Goal: Task Accomplishment & Management: Use online tool/utility

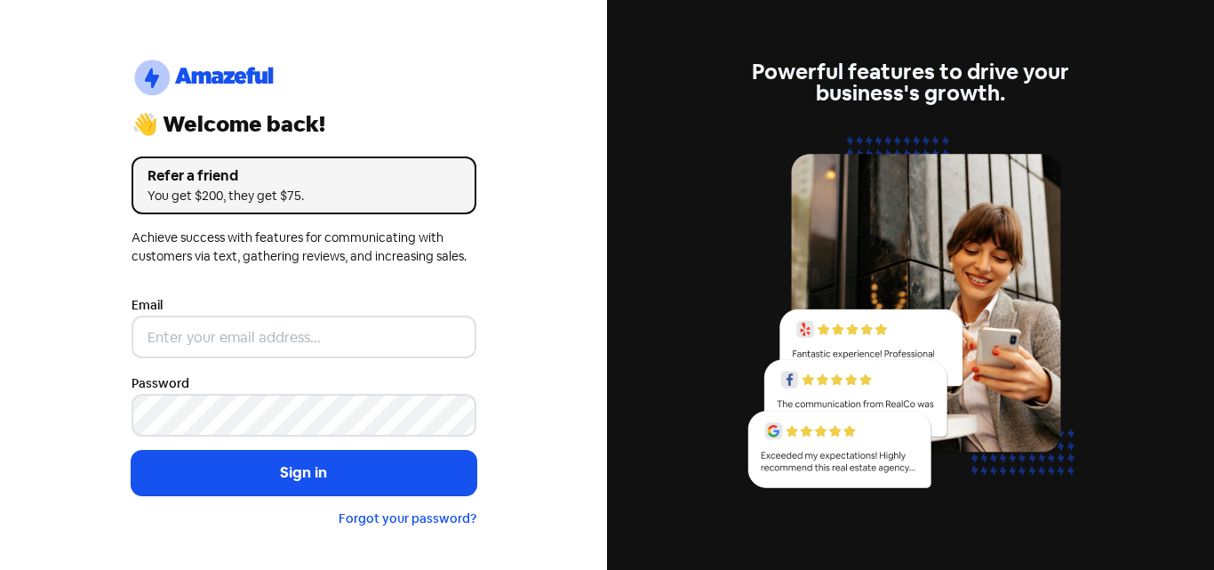
type input "[EMAIL_ADDRESS][DOMAIN_NAME]"
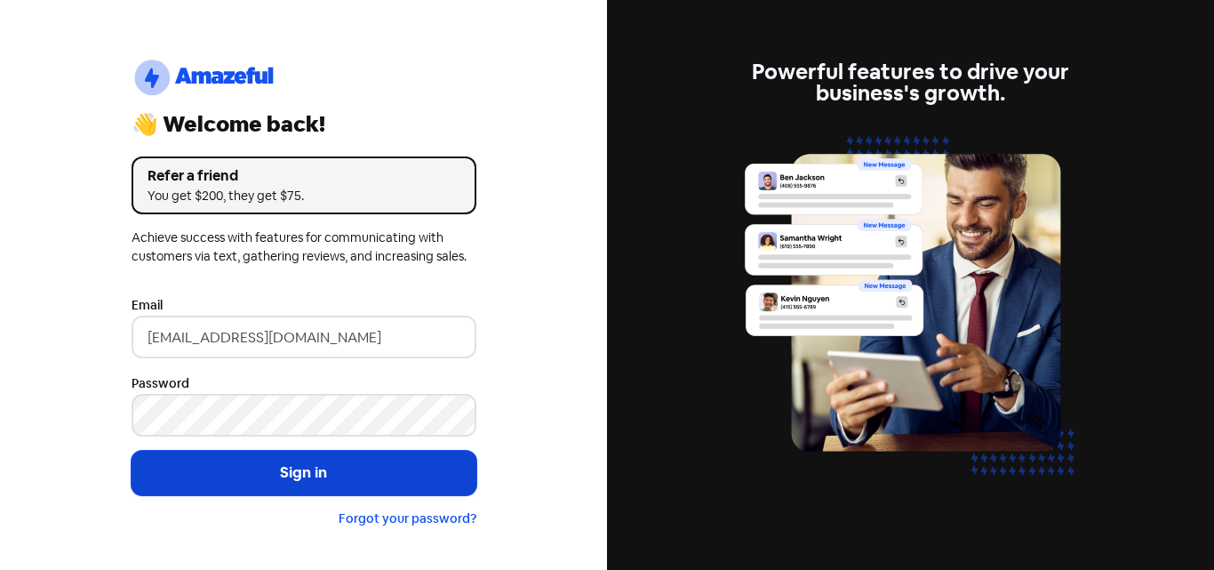
click at [318, 465] on button "Sign in" at bounding box center [303, 472] width 345 height 44
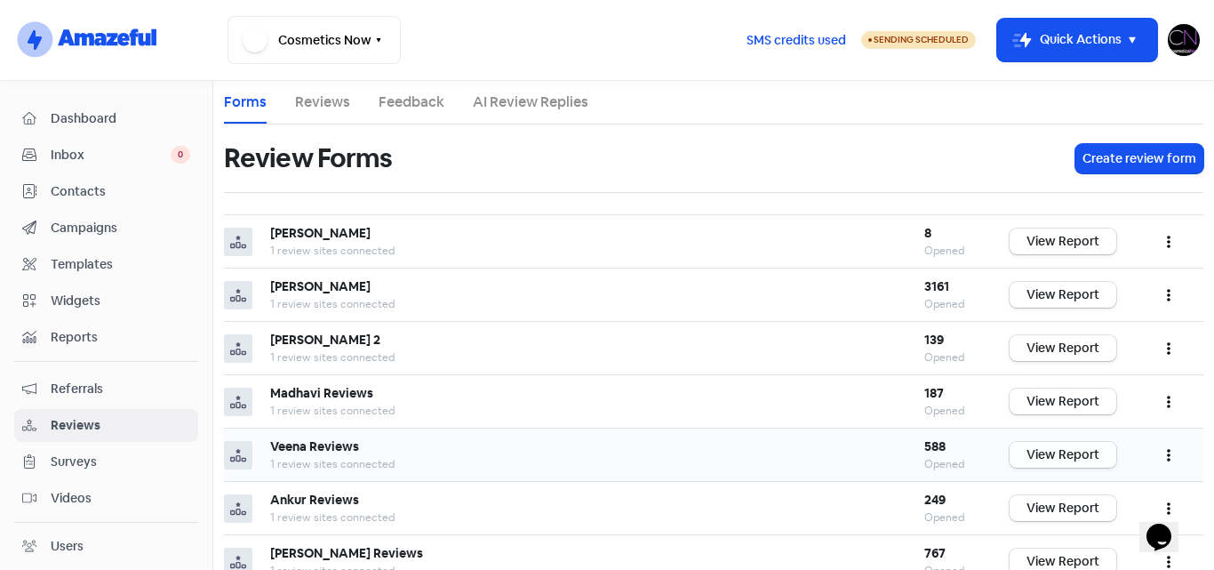
click at [1044, 460] on link "View Report" at bounding box center [1062, 455] width 107 height 26
click at [1187, 38] on img at bounding box center [1183, 40] width 32 height 32
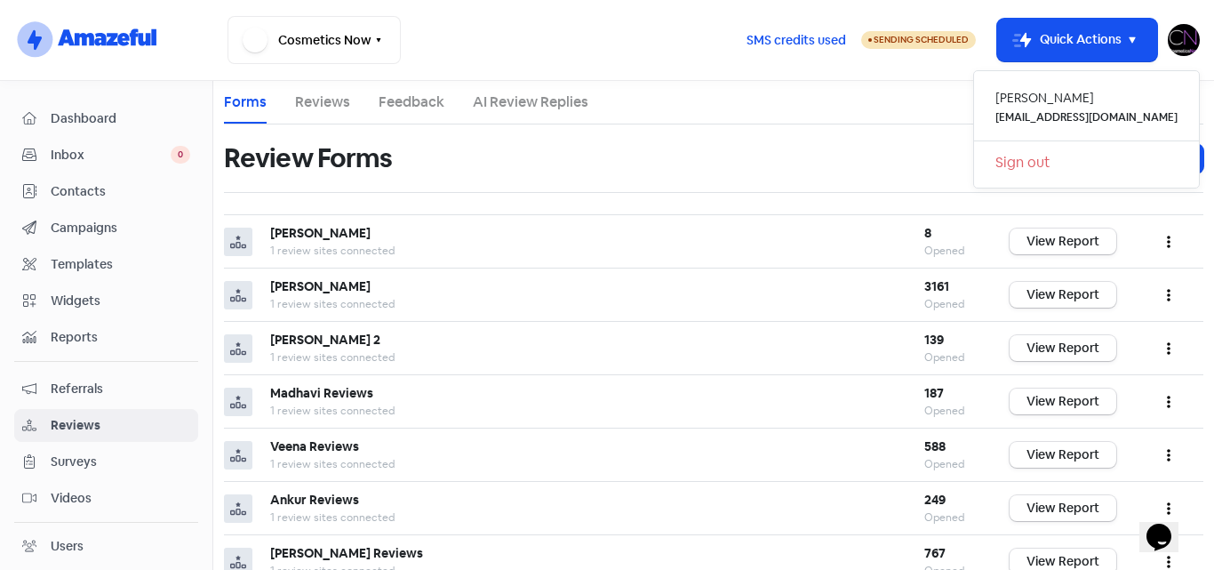
click at [1082, 163] on link "Sign out" at bounding box center [1086, 162] width 225 height 28
